Goal: Information Seeking & Learning: Understand process/instructions

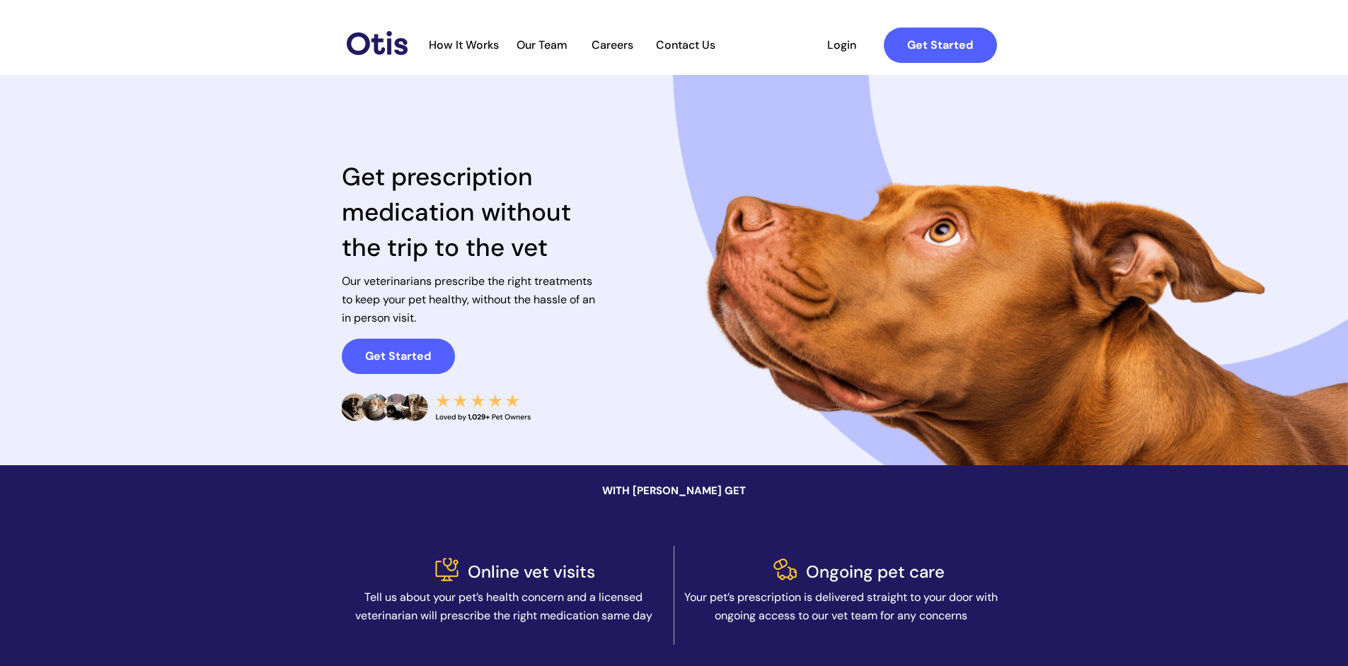
click at [475, 45] on span "How It Works" at bounding box center [464, 44] width 84 height 13
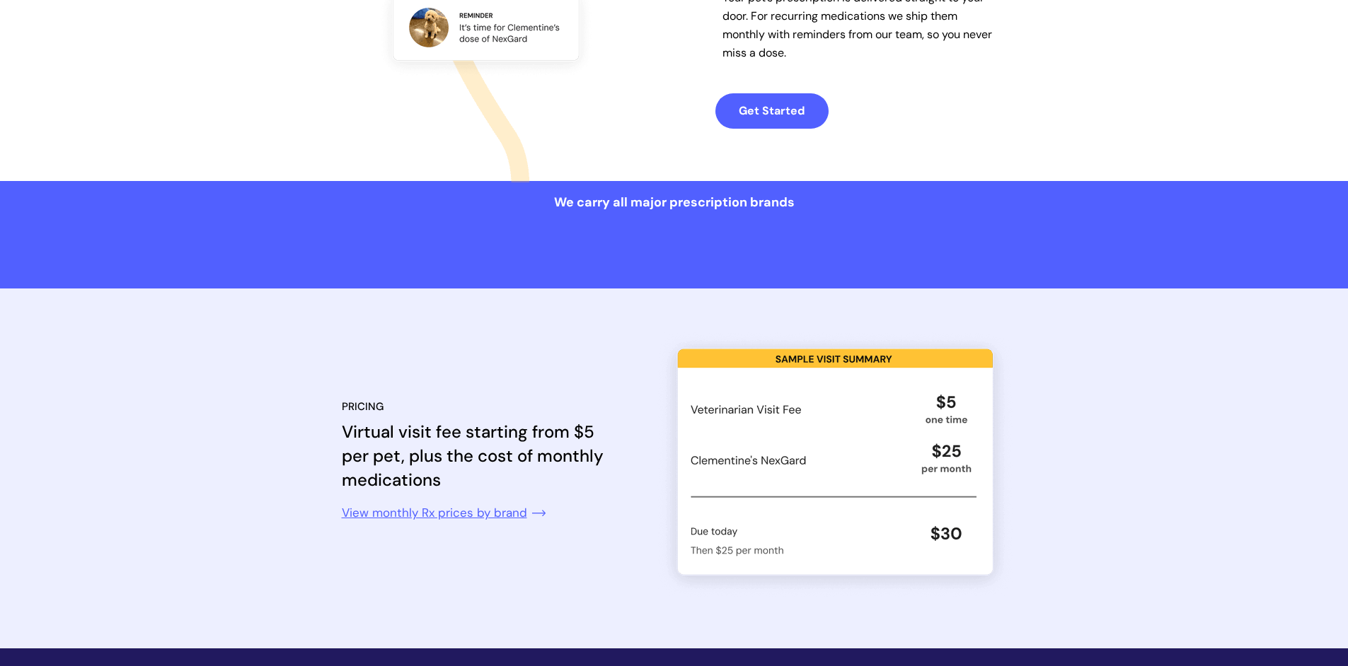
scroll to position [1319, 0]
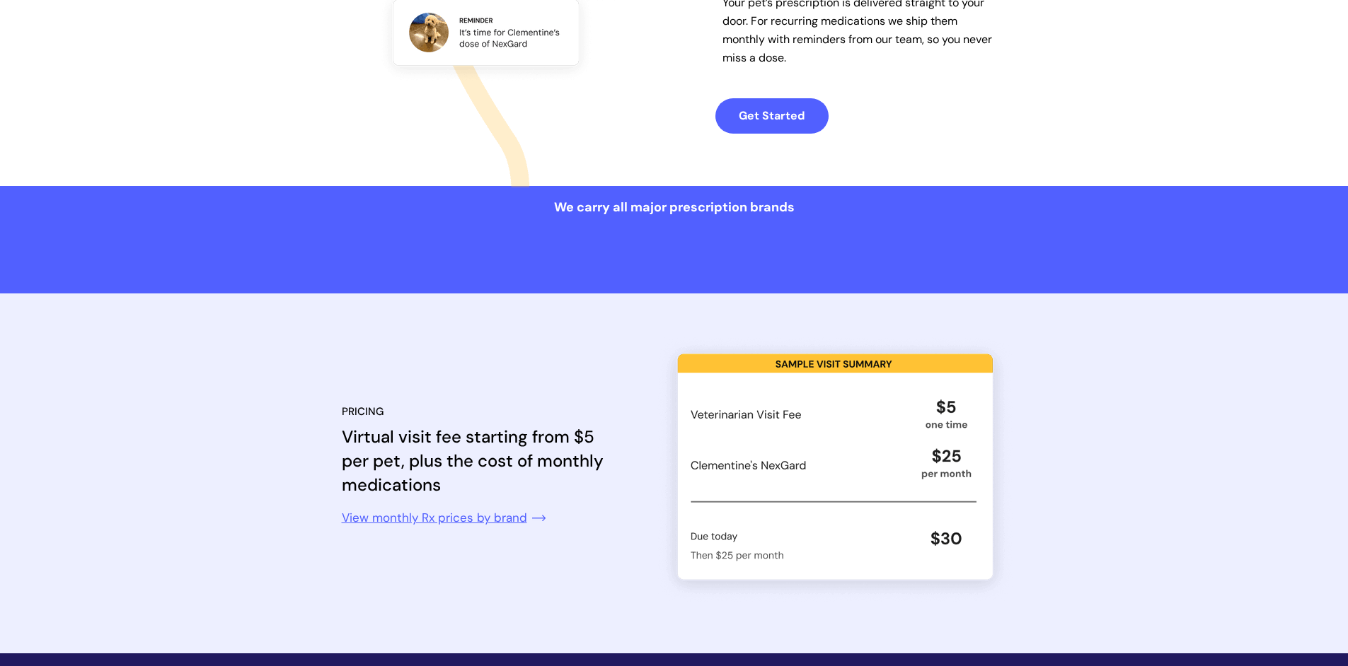
click at [457, 516] on link at bounding box center [454, 517] width 224 height 40
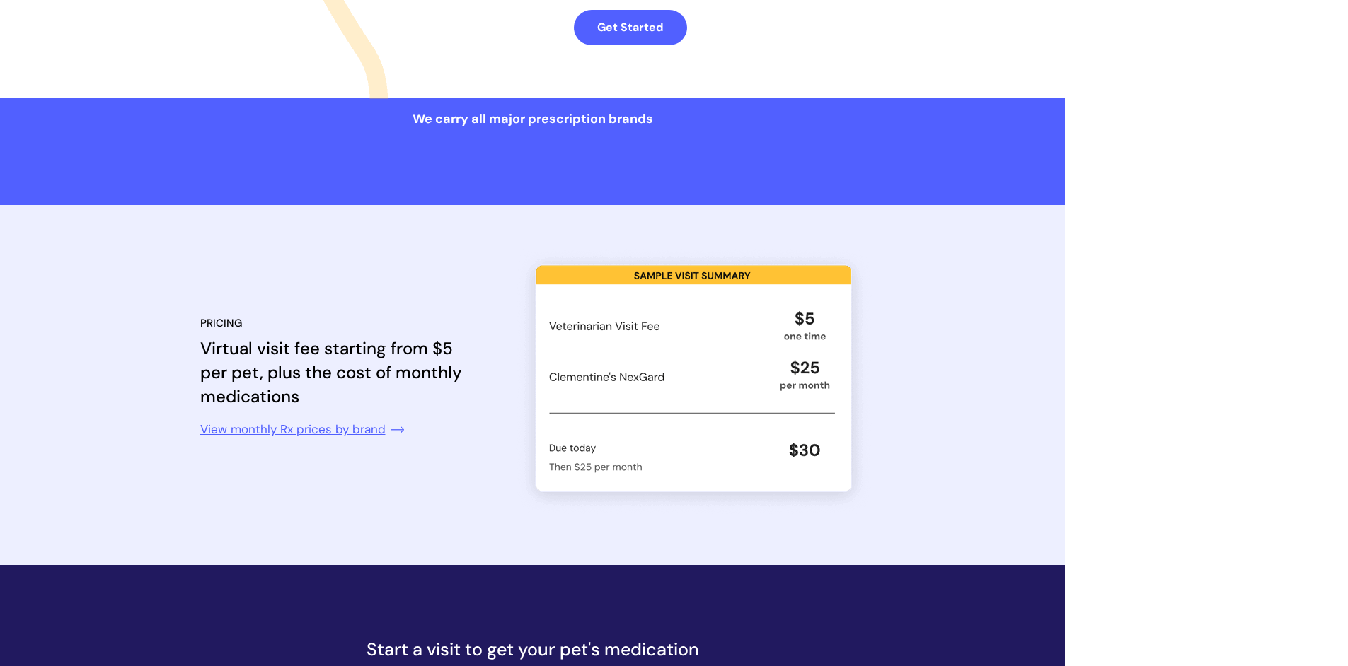
scroll to position [1532, 0]
